Goal: Transaction & Acquisition: Purchase product/service

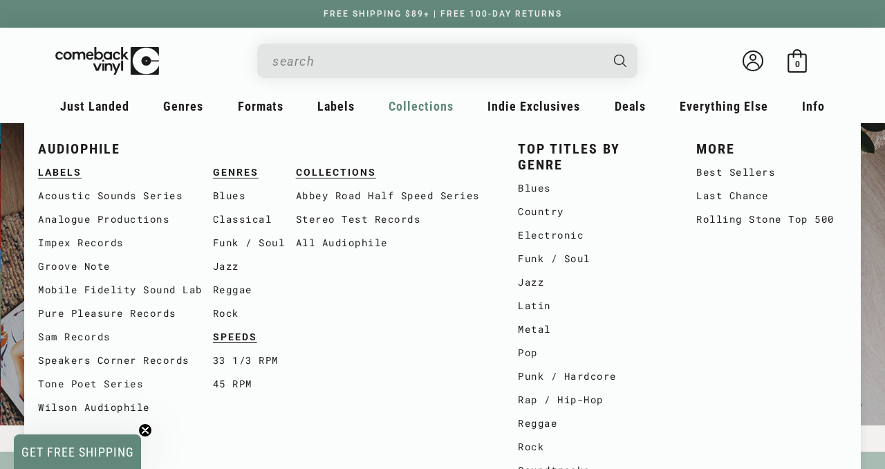
scroll to position [0, 1770]
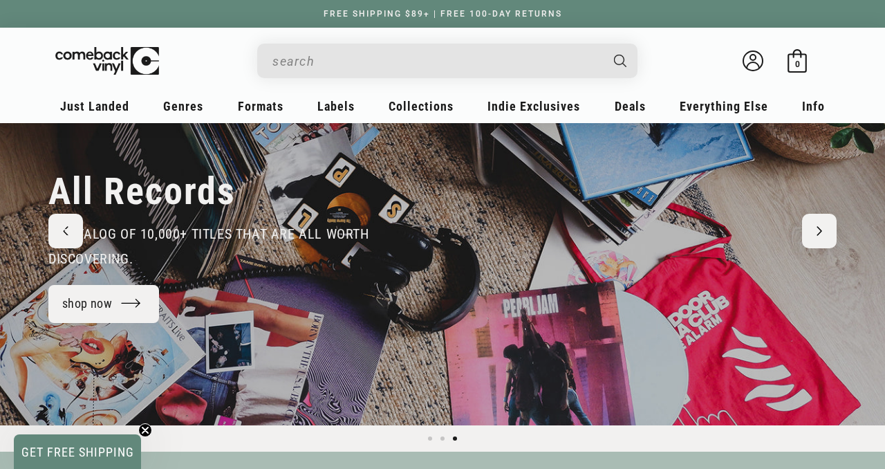
click at [468, 59] on input "When autocomplete results are available use up and down arrows to review and en…" at bounding box center [436, 61] width 328 height 28
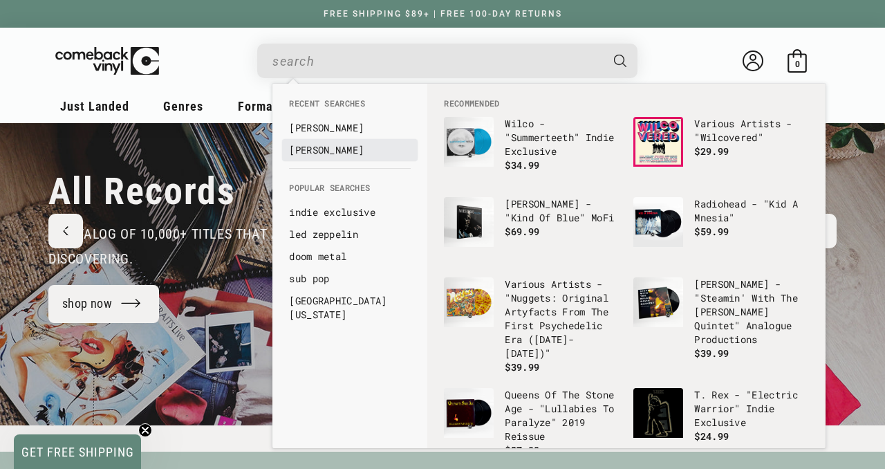
click at [346, 149] on link "[PERSON_NAME]" at bounding box center [350, 150] width 122 height 14
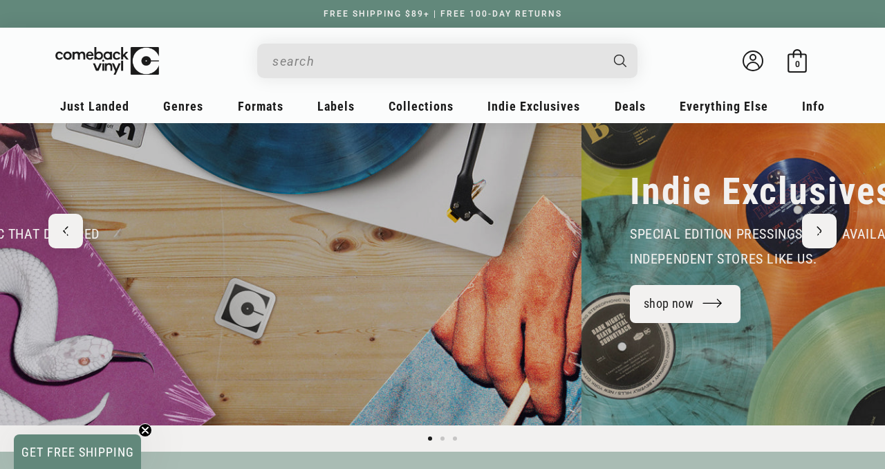
scroll to position [0, 94]
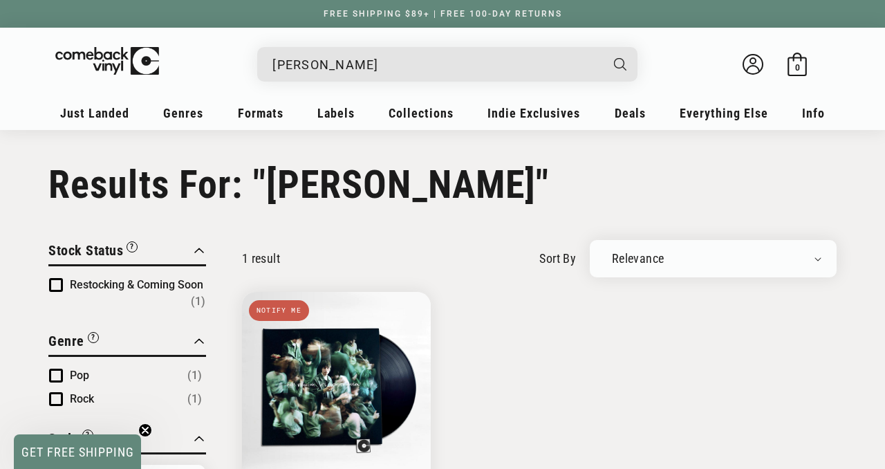
click at [384, 67] on input "[PERSON_NAME]" at bounding box center [436, 64] width 328 height 28
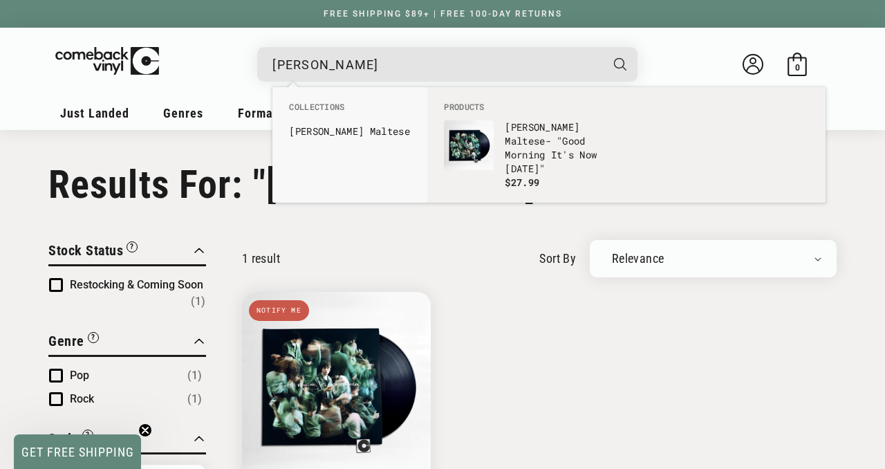
drag, startPoint x: 356, startPoint y: 60, endPoint x: 256, endPoint y: 52, distance: 100.6
click at [256, 52] on details-modal "matt maltese Matt Maltese - "Good Morning It's Now Tomorrow" Regular price $ 19…" at bounding box center [448, 64] width 567 height 35
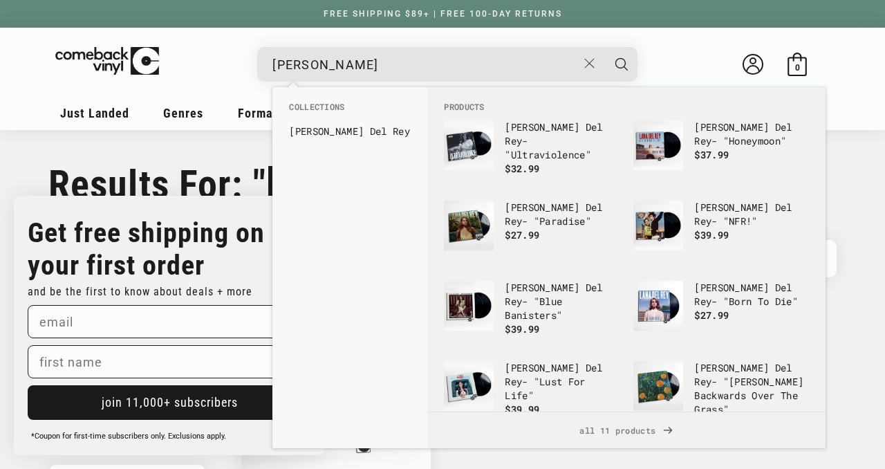
type input "lana del rey"
click at [604, 47] on button "Search" at bounding box center [621, 64] width 35 height 35
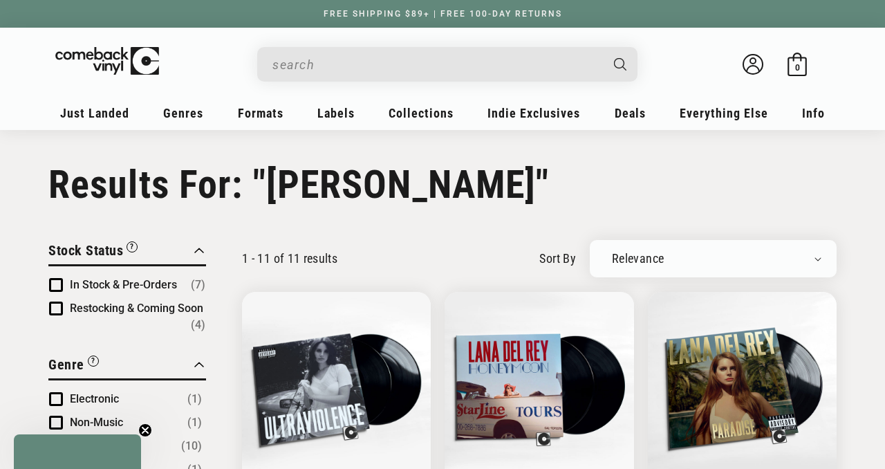
type input "[PERSON_NAME]"
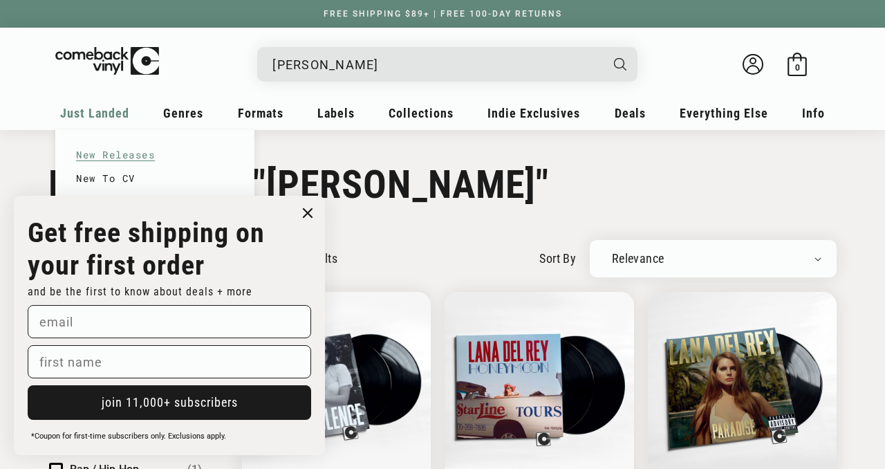
click at [106, 109] on span "Just Landed" at bounding box center [94, 113] width 69 height 15
click at [88, 113] on span "Just Landed" at bounding box center [94, 113] width 69 height 15
click at [106, 159] on link "New Releases" at bounding box center [155, 155] width 158 height 24
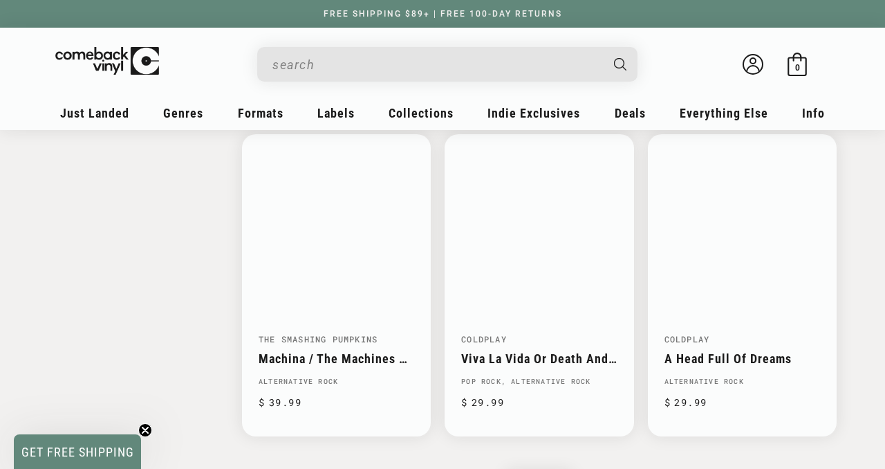
scroll to position [2528, 0]
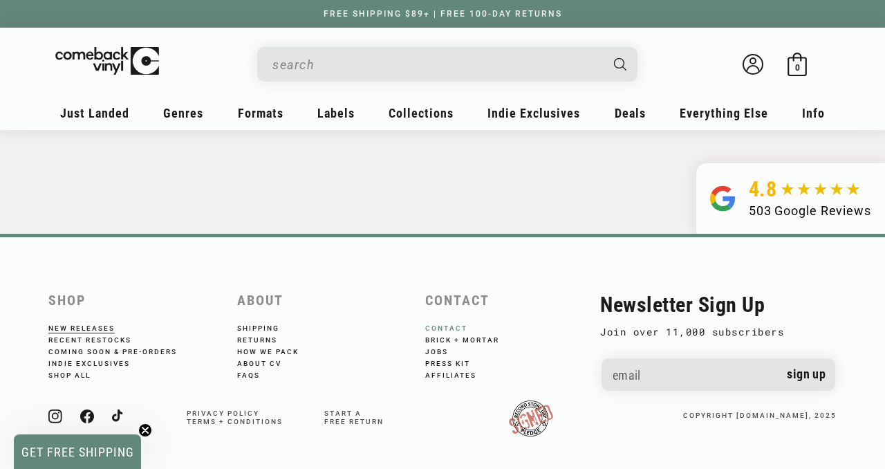
click at [451, 324] on link "Contact" at bounding box center [455, 328] width 61 height 8
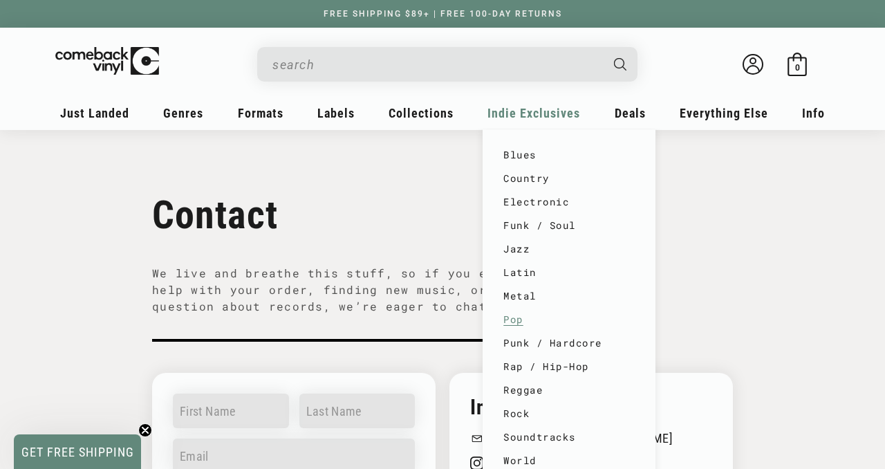
click at [514, 321] on link "Pop" at bounding box center [568, 320] width 131 height 24
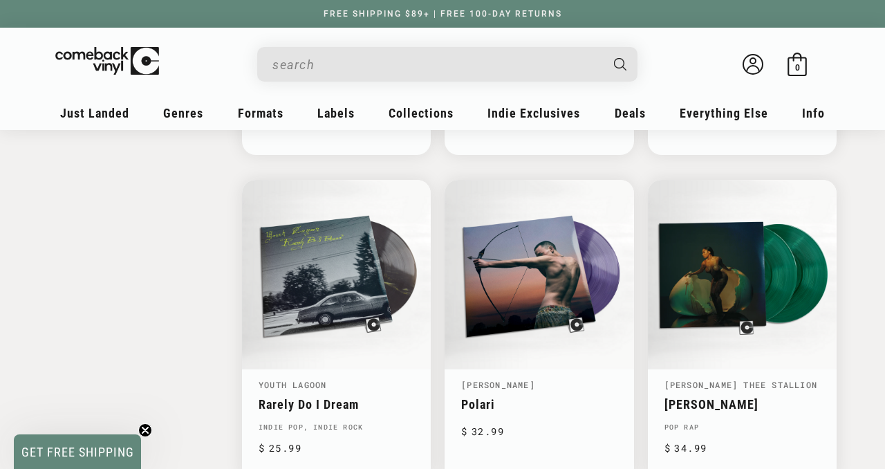
scroll to position [2561, 0]
